Goal: Task Accomplishment & Management: Manage account settings

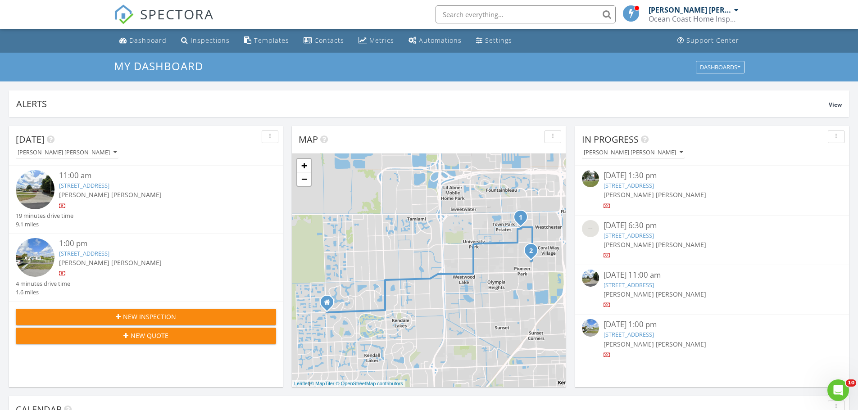
click at [459, 12] on input "text" at bounding box center [526, 14] width 180 height 18
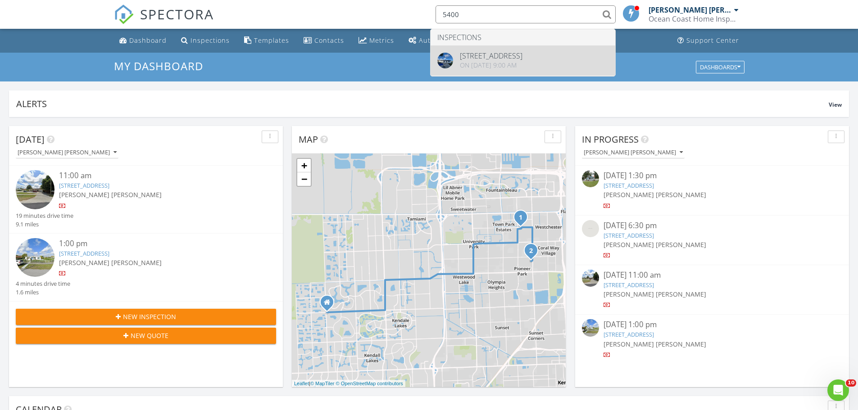
type input "5400"
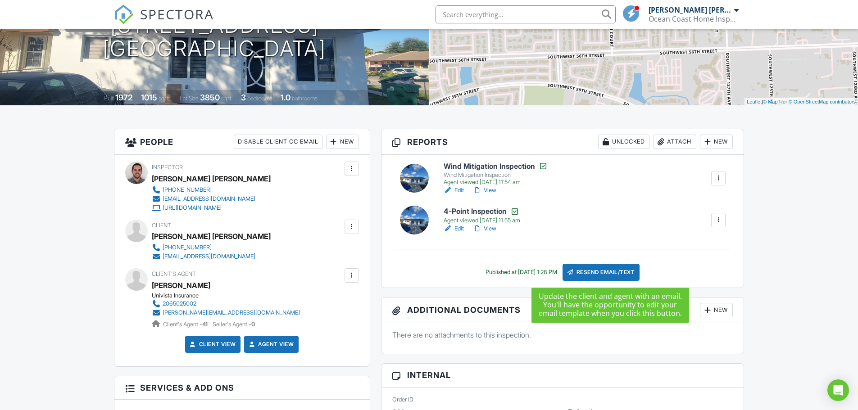
click at [608, 275] on div "Resend Email/Text" at bounding box center [601, 272] width 77 height 17
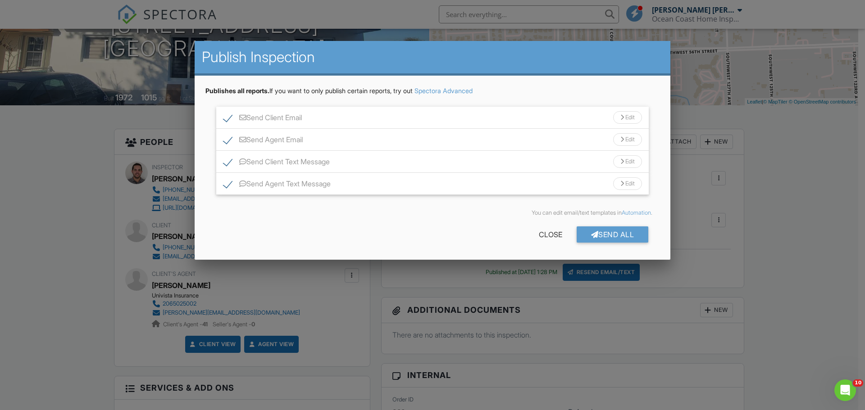
click at [603, 239] on div "Send All" at bounding box center [613, 235] width 72 height 16
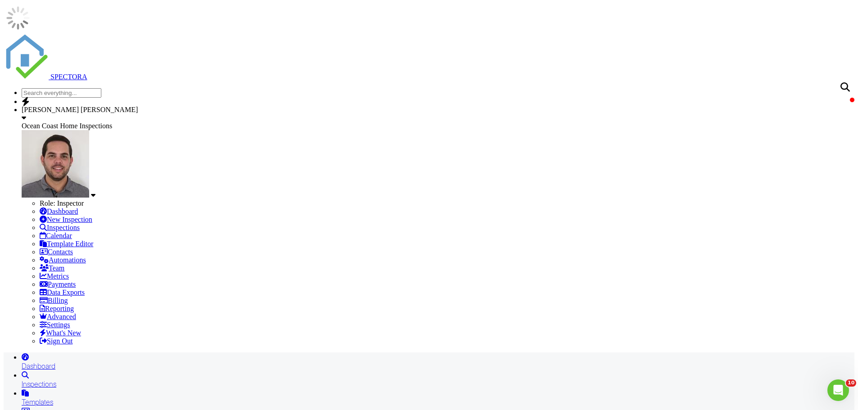
click at [139, 362] on div "Dashboard" at bounding box center [438, 366] width 833 height 9
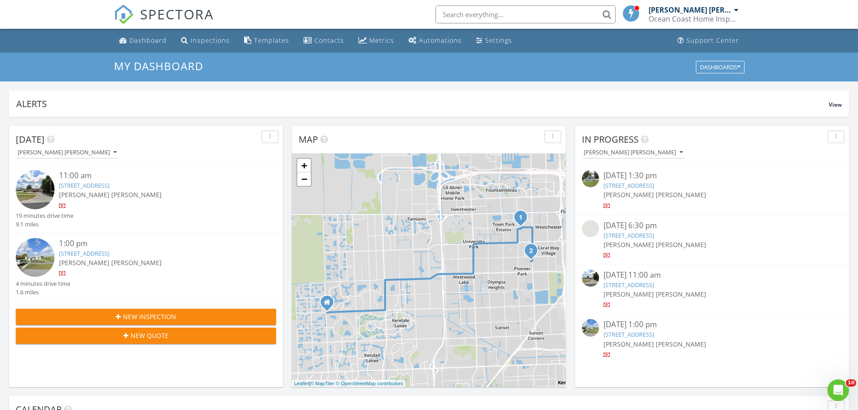
click at [465, 16] on input "text" at bounding box center [526, 14] width 180 height 18
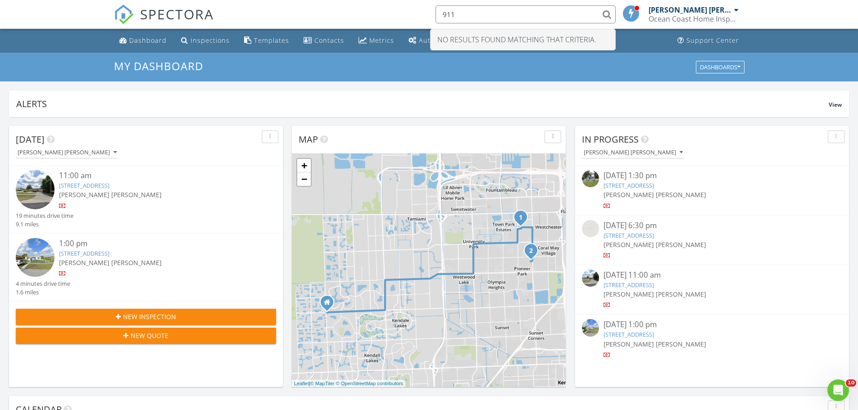
click at [466, 14] on input "911" at bounding box center [526, 14] width 180 height 18
type input "9"
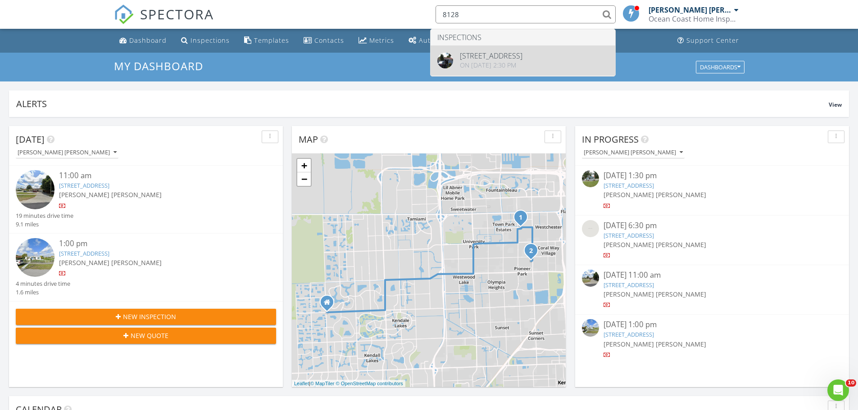
type input "8128"
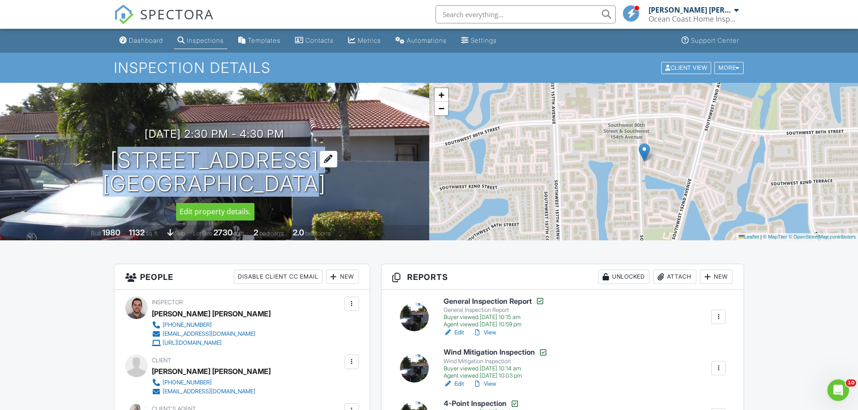
drag, startPoint x: 118, startPoint y: 157, endPoint x: 297, endPoint y: 183, distance: 180.7
click at [297, 183] on div "02/08/2025 2:30 pm - 4:30 pm 8128 SW 153rd Pl Miami, FL 33193" at bounding box center [214, 162] width 429 height 68
copy h1 "8128 SW 153rd Pl Miami, FL 33193"
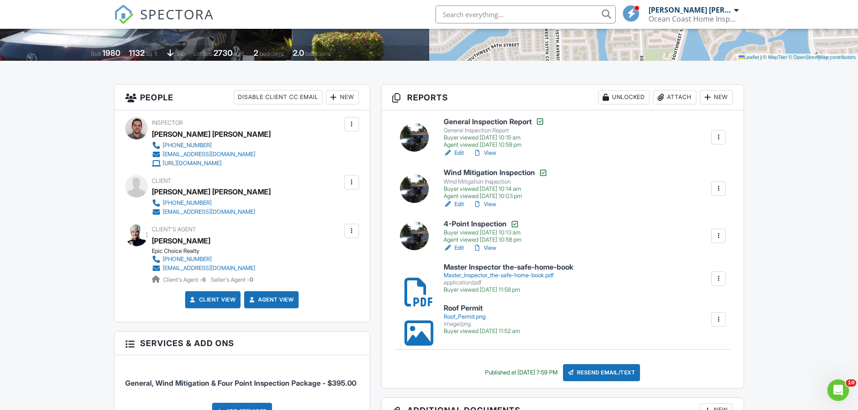
scroll to position [180, 0]
click at [477, 173] on h6 "Wind Mitigation Inspection" at bounding box center [496, 172] width 104 height 9
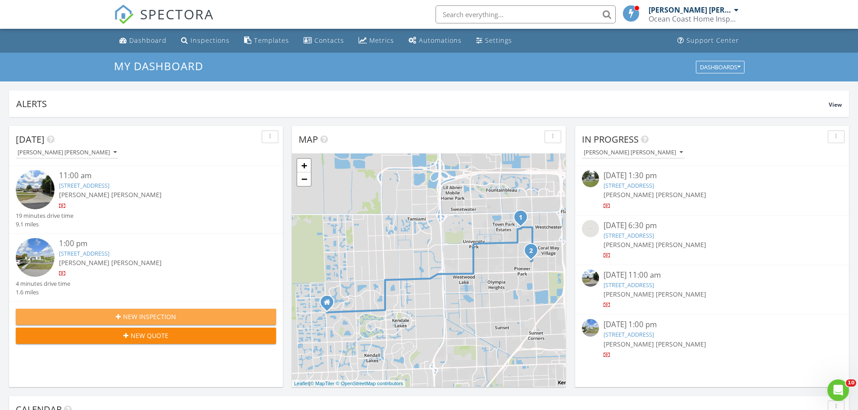
click at [151, 321] on span "New Inspection" at bounding box center [149, 316] width 53 height 9
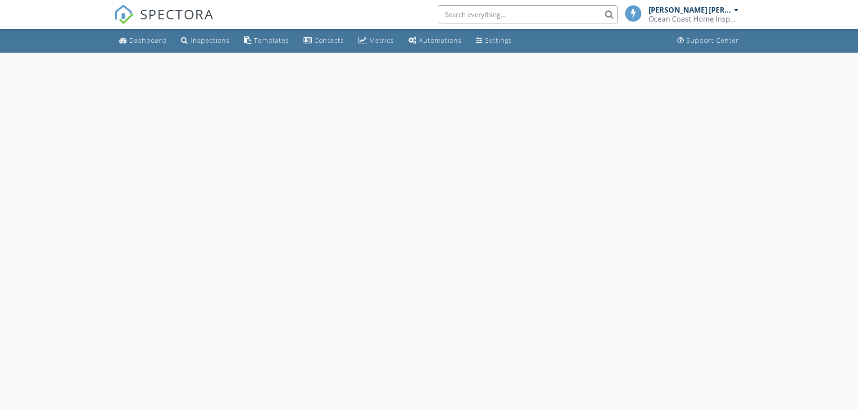
select select "7"
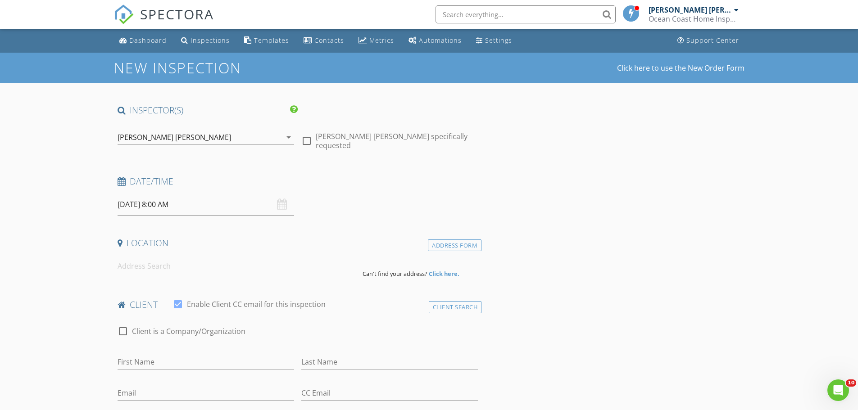
click at [161, 205] on input "[DATE] 8:00 AM" at bounding box center [206, 205] width 177 height 22
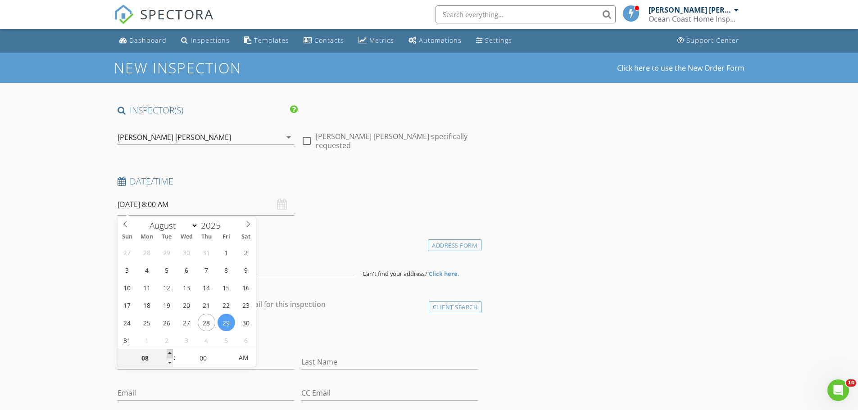
type input "09"
type input "08/29/2025 9:00 AM"
click at [170, 351] on span at bounding box center [170, 354] width 6 height 9
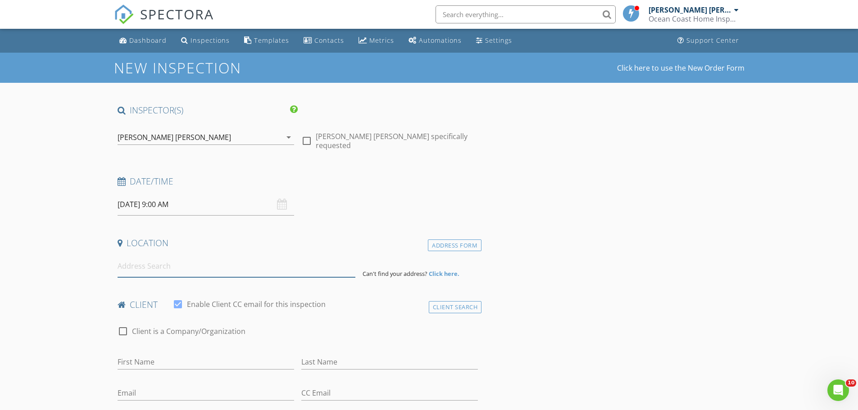
click at [159, 268] on input at bounding box center [237, 266] width 238 height 22
paste input "8128 SW 153rd Pl Miami, FL 33193"
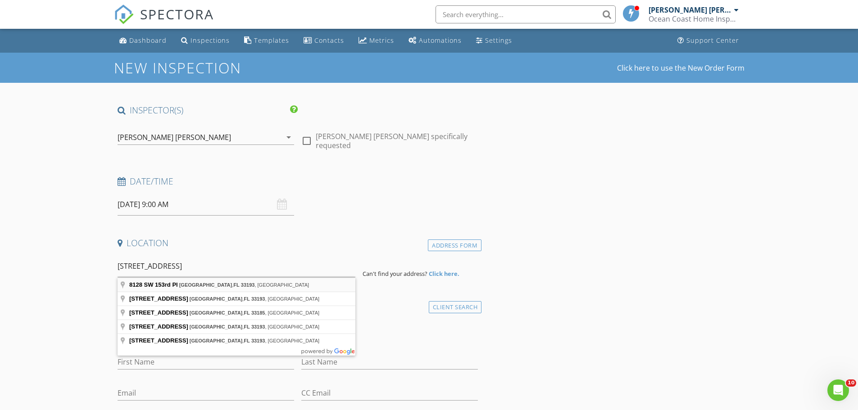
type input "8128 SW 153rd Pl, Miami, FL 33193, USA"
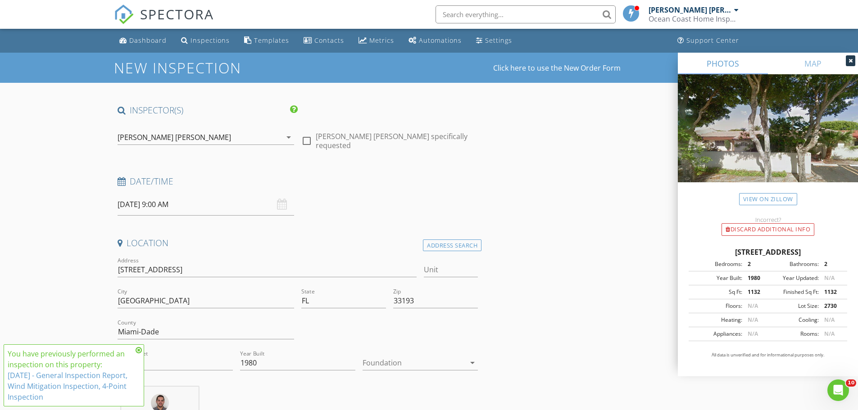
click at [384, 360] on div at bounding box center [414, 363] width 103 height 14
click at [384, 372] on div "Slab" at bounding box center [420, 372] width 101 height 11
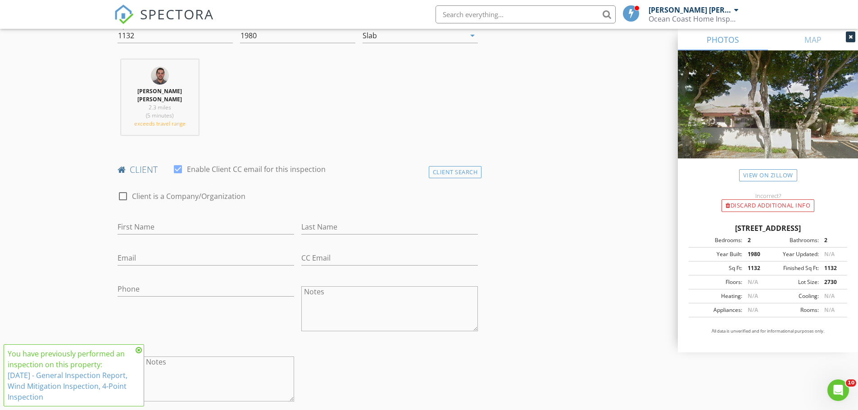
scroll to position [360, 0]
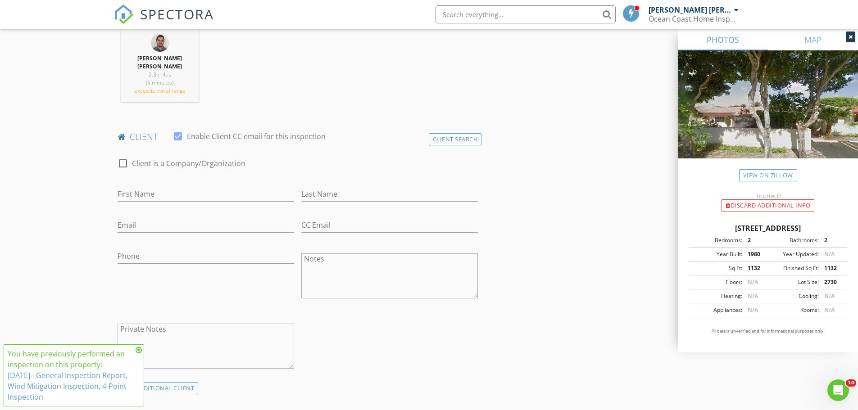
click at [139, 350] on icon at bounding box center [139, 350] width 6 height 7
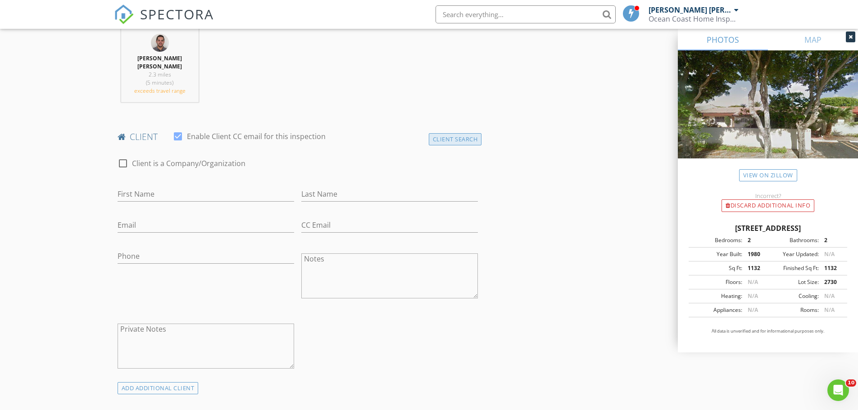
click at [451, 139] on div "Client Search" at bounding box center [455, 139] width 53 height 12
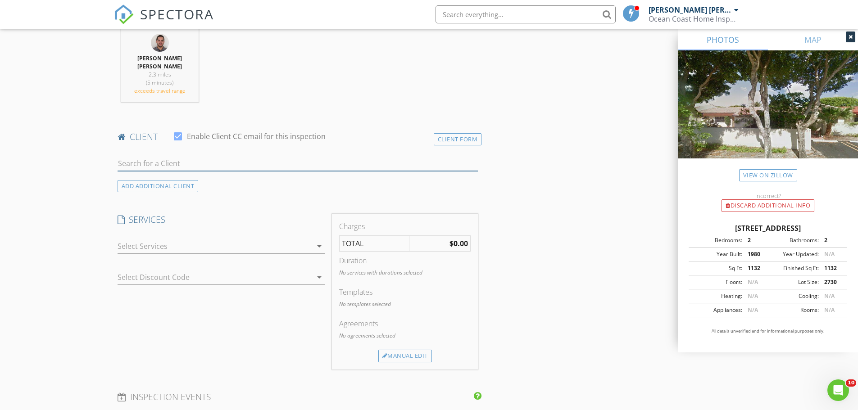
click at [141, 160] on input "text" at bounding box center [298, 163] width 361 height 15
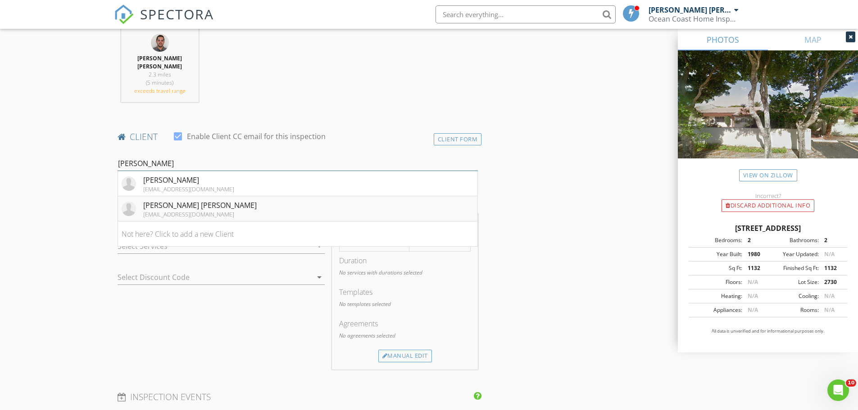
type input "Lucy"
click at [180, 209] on div "[PERSON_NAME] [PERSON_NAME]" at bounding box center [200, 205] width 114 height 11
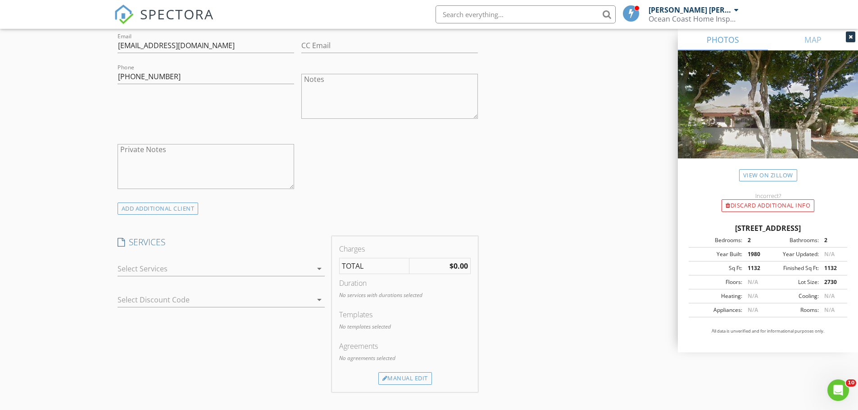
scroll to position [541, 0]
click at [232, 271] on div at bounding box center [215, 268] width 195 height 14
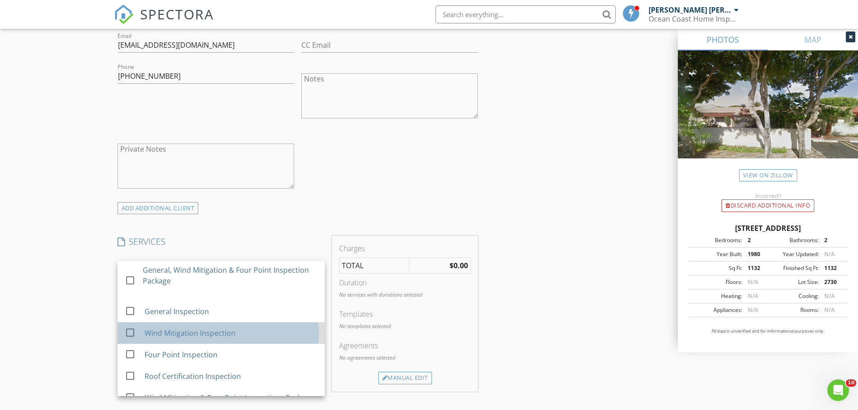
click at [197, 330] on div "Wind Mitigation Inspection" at bounding box center [189, 333] width 91 height 11
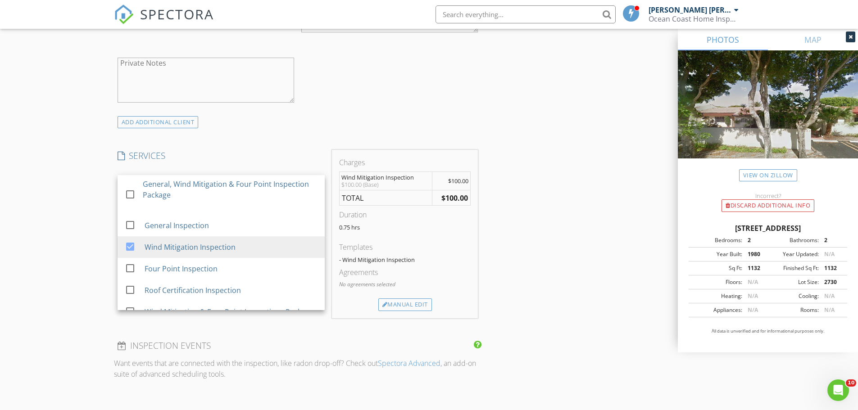
scroll to position [631, 0]
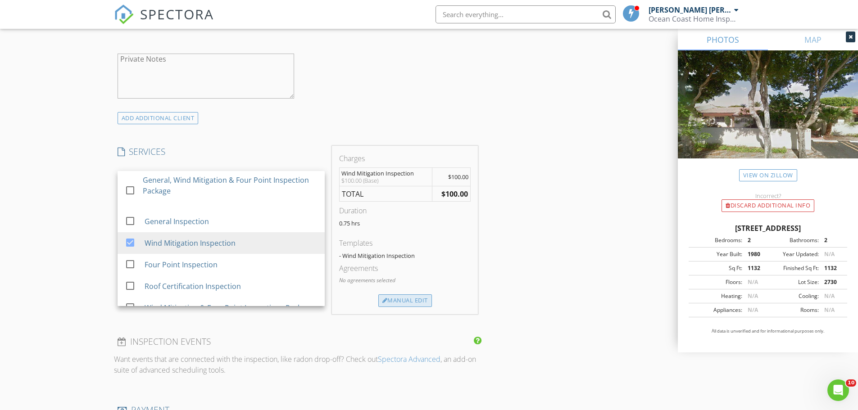
click at [405, 300] on div "Manual Edit" at bounding box center [405, 301] width 54 height 13
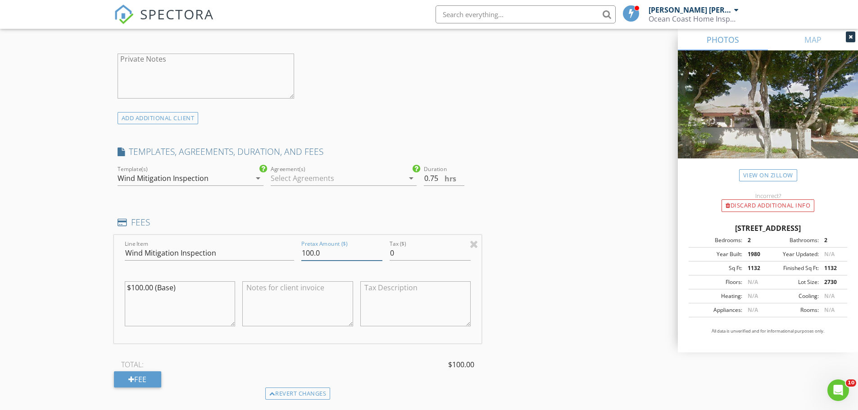
drag, startPoint x: 310, startPoint y: 253, endPoint x: 281, endPoint y: 257, distance: 29.6
click at [281, 257] on div "Line Item Wind Mitigation Inspection Pretax Amount ($) 100.0 Tax ($) 0 $100.00 …" at bounding box center [298, 289] width 368 height 109
type input "50.0"
click at [514, 177] on div "INSPECTOR(S) check_box Jorge F Morera Saavedra PRIMARY Jorge F Morera Saavedra …" at bounding box center [429, 265] width 631 height 1583
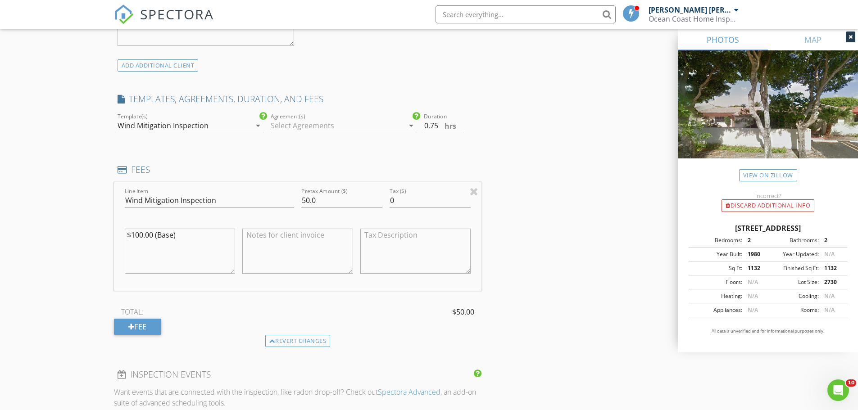
scroll to position [1300, 0]
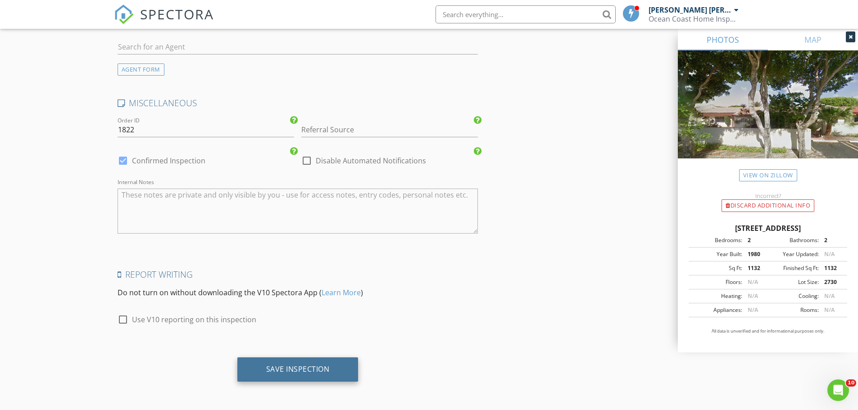
click at [291, 374] on div "Save Inspection" at bounding box center [298, 369] width 64 height 9
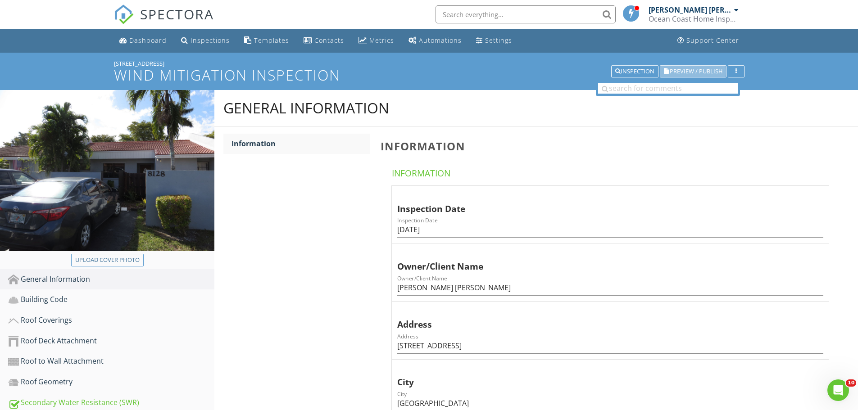
click at [686, 70] on span "Preview / Publish" at bounding box center [696, 71] width 53 height 6
